Goal: Information Seeking & Learning: Learn about a topic

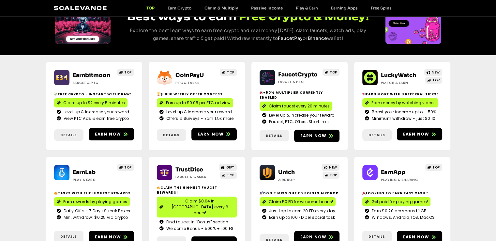
scroll to position [109, 0]
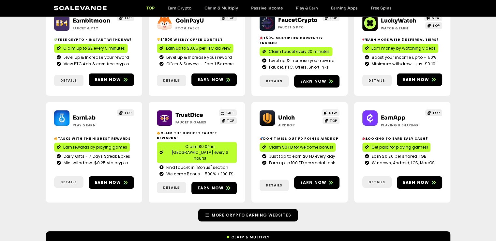
click at [243, 212] on span "More Crypto Earning Websites" at bounding box center [252, 215] width 80 height 6
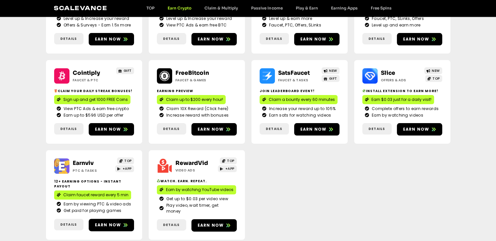
scroll to position [163, 0]
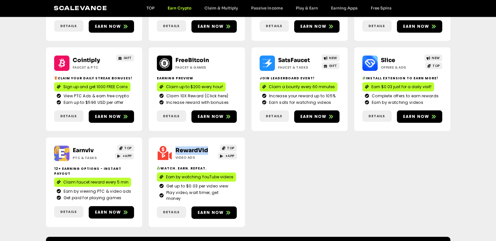
drag, startPoint x: 172, startPoint y: 146, endPoint x: 215, endPoint y: 151, distance: 43.1
click at [215, 151] on div "RewardVid Video ads" at bounding box center [194, 153] width 44 height 14
copy link "RewardVid"
drag, startPoint x: 97, startPoint y: 148, endPoint x: 72, endPoint y: 152, distance: 24.6
click at [73, 152] on h2 "Earnviv" at bounding box center [93, 150] width 41 height 8
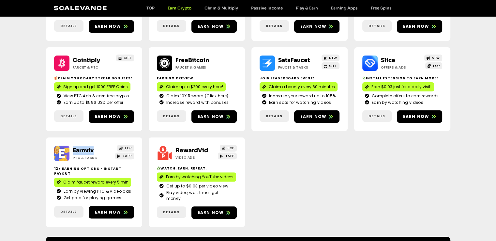
copy link "Earnviv"
click at [217, 210] on span "Earn now" at bounding box center [211, 213] width 26 height 6
